Goal: Navigation & Orientation: Find specific page/section

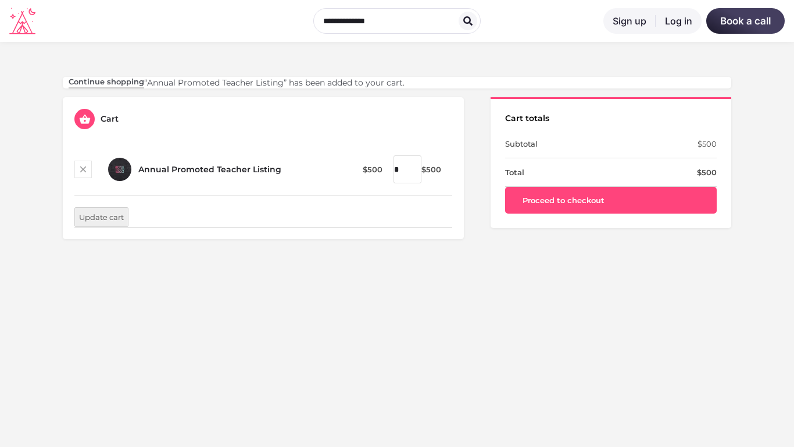
scroll to position [342, 0]
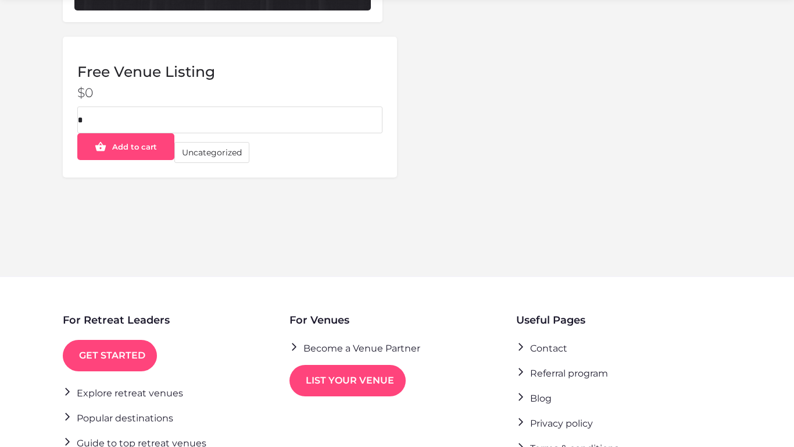
scroll to position [517, 0]
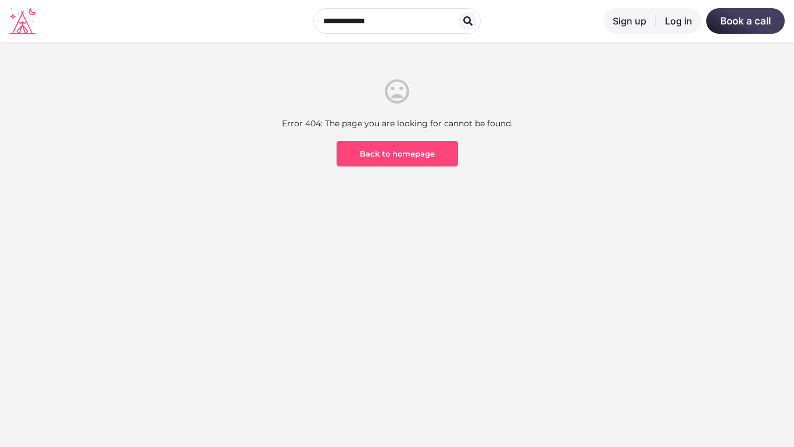
scroll to position [342, 0]
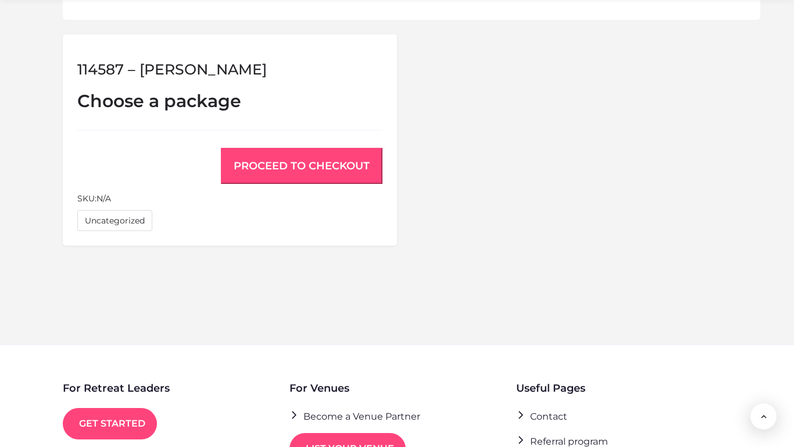
scroll to position [965, 0]
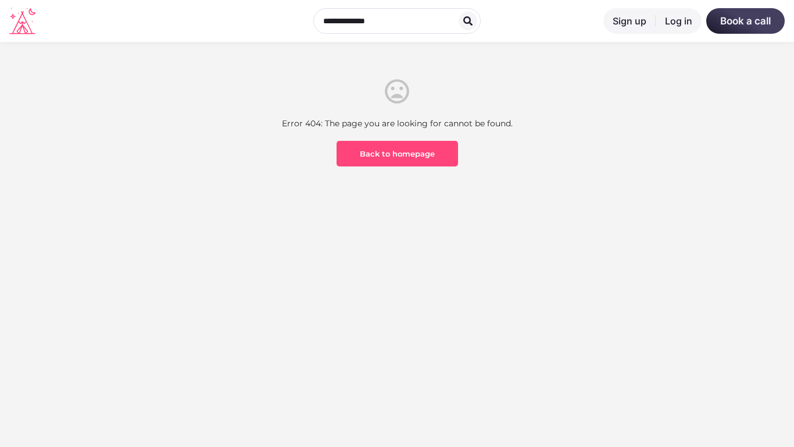
scroll to position [342, 0]
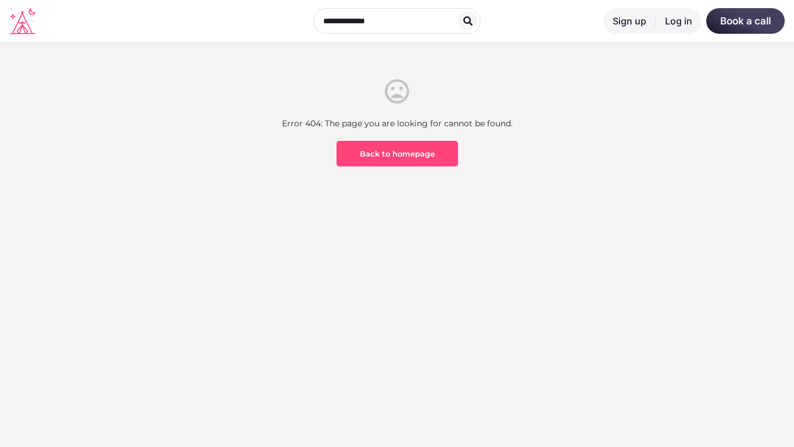
scroll to position [342, 0]
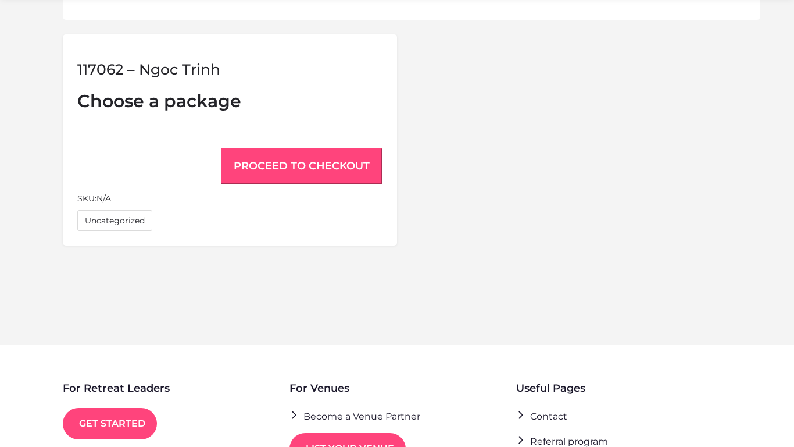
scroll to position [965, 0]
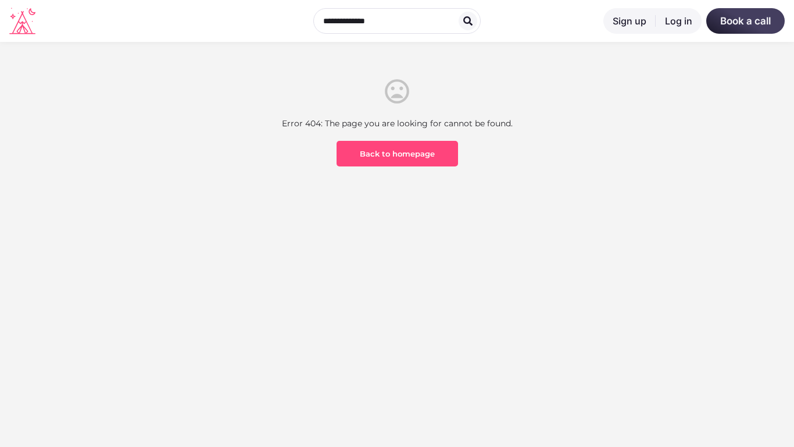
scroll to position [342, 0]
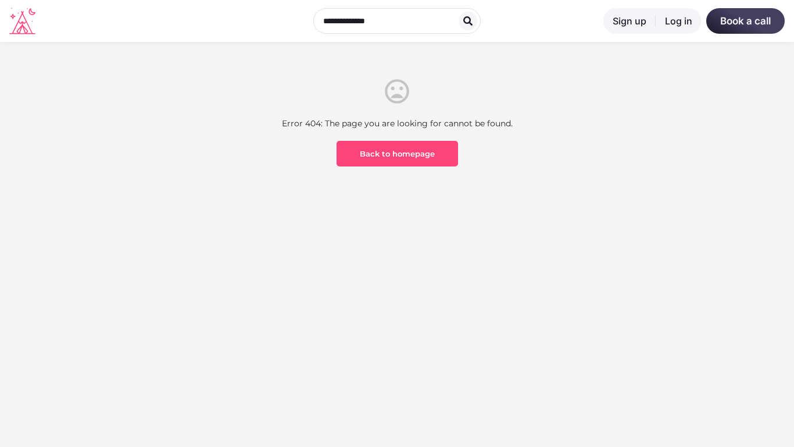
scroll to position [342, 0]
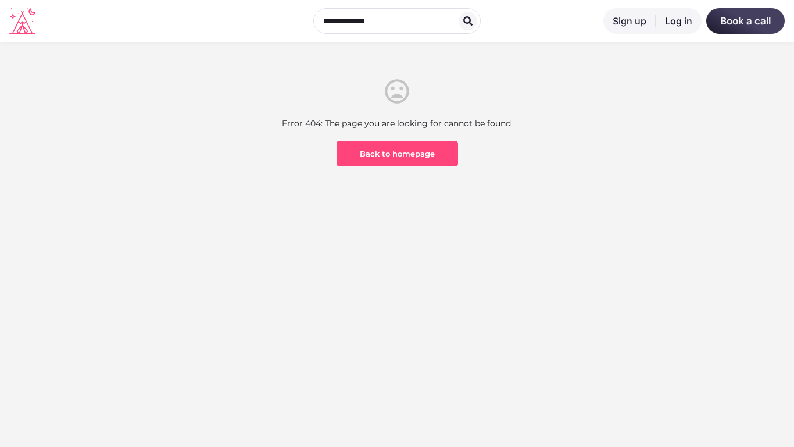
scroll to position [342, 0]
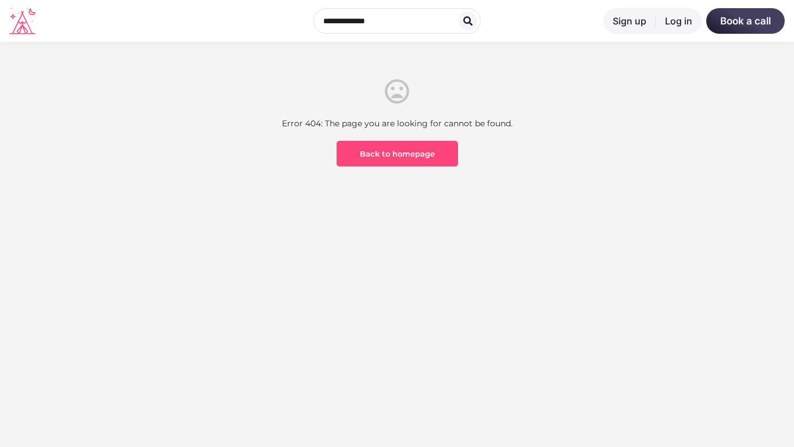
scroll to position [342, 0]
